Goal: Check status: Check status

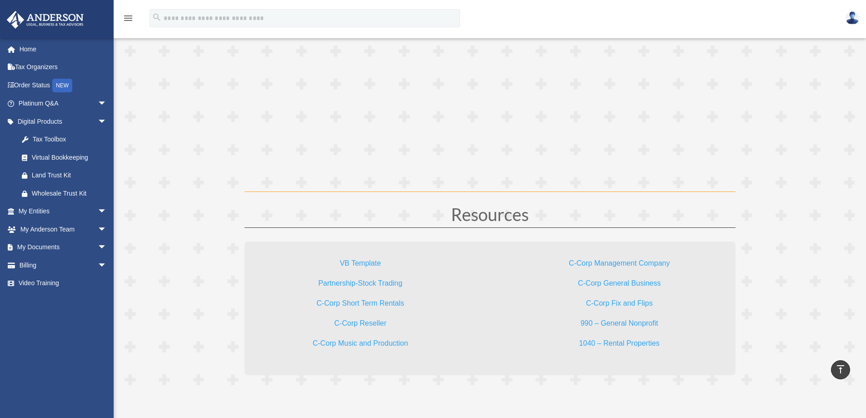
scroll to position [2619, 0]
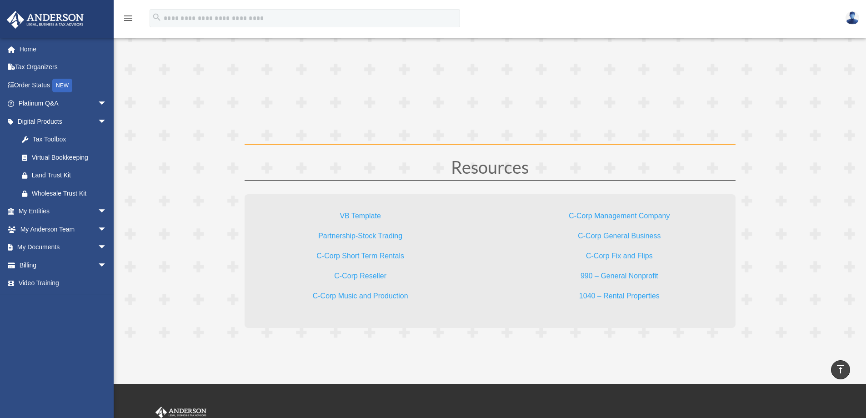
click at [604, 256] on link "C-Corp Fix and Flips" at bounding box center [619, 258] width 67 height 12
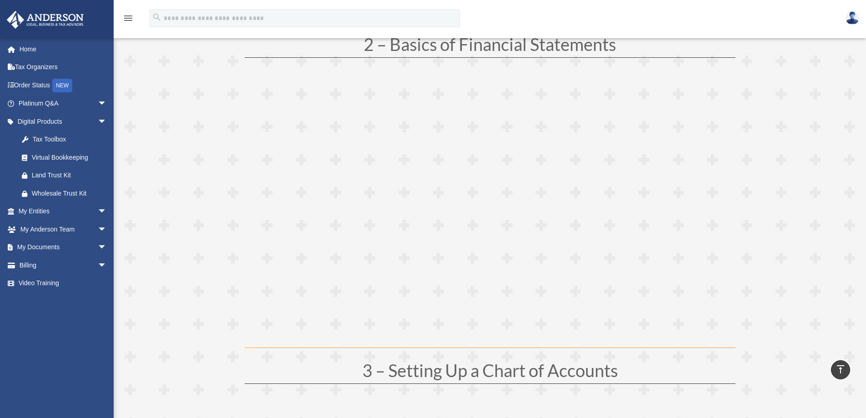
scroll to position [437, 0]
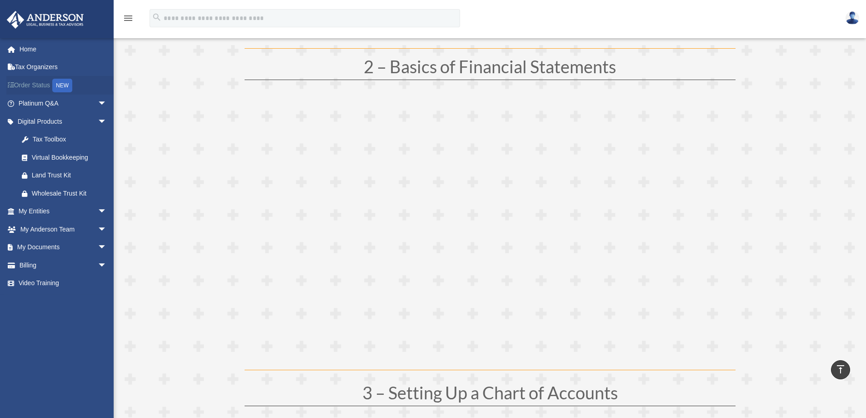
click at [38, 87] on link "Order Status NEW" at bounding box center [63, 85] width 114 height 19
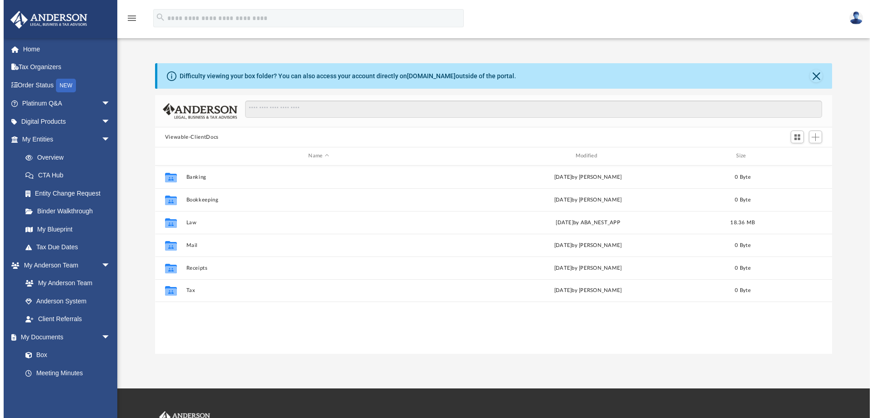
scroll to position [200, 670]
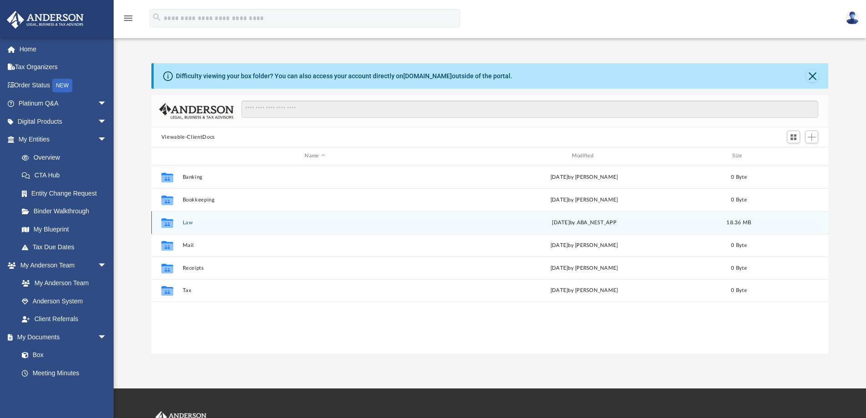
click at [198, 229] on div "Collaborated Folder Law [DATE] by ABA_NEST_APP 18.36 MB" at bounding box center [489, 222] width 677 height 23
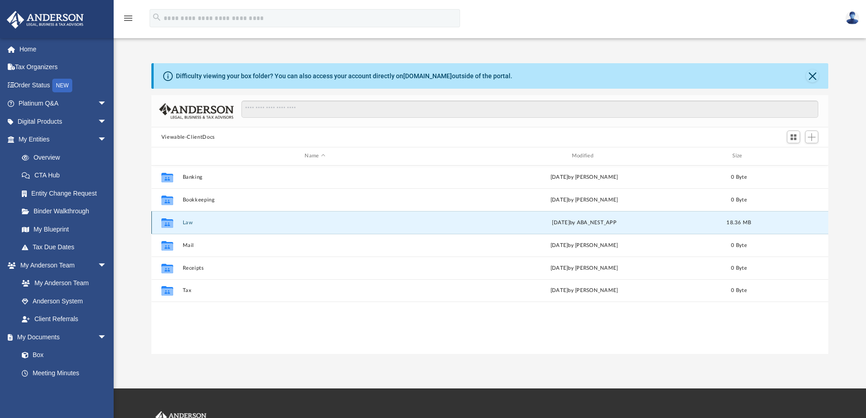
click at [188, 224] on button "Law" at bounding box center [314, 223] width 265 height 6
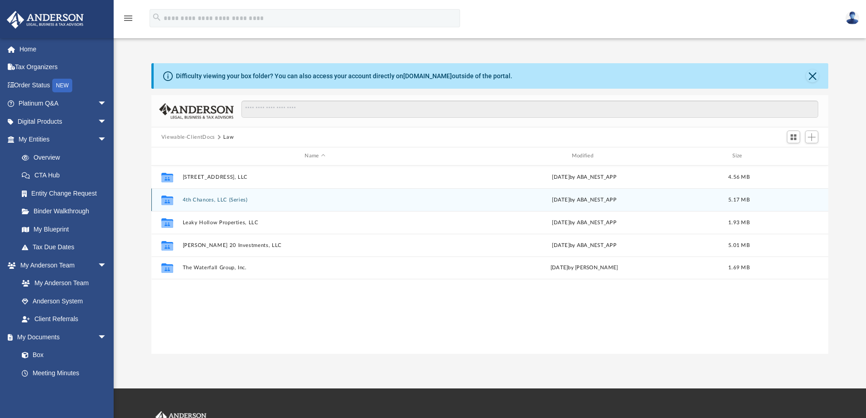
click at [228, 199] on button "4th Chances, LLC (Series)" at bounding box center [314, 200] width 265 height 6
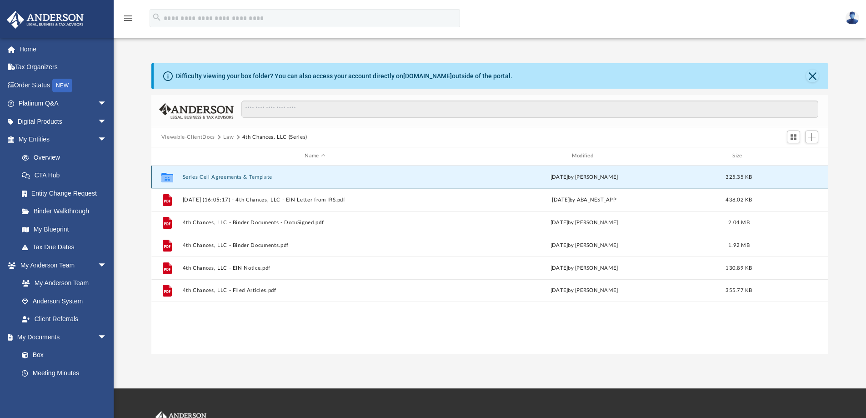
click at [222, 175] on button "Series Cell Agreements & Template" at bounding box center [314, 177] width 265 height 6
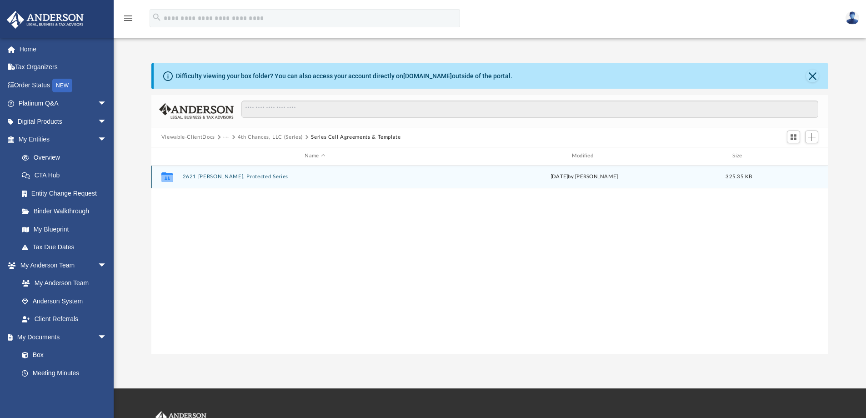
click at [220, 175] on button "2621 [PERSON_NAME], Protected Series" at bounding box center [314, 177] width 265 height 6
